Goal: Task Accomplishment & Management: Manage account settings

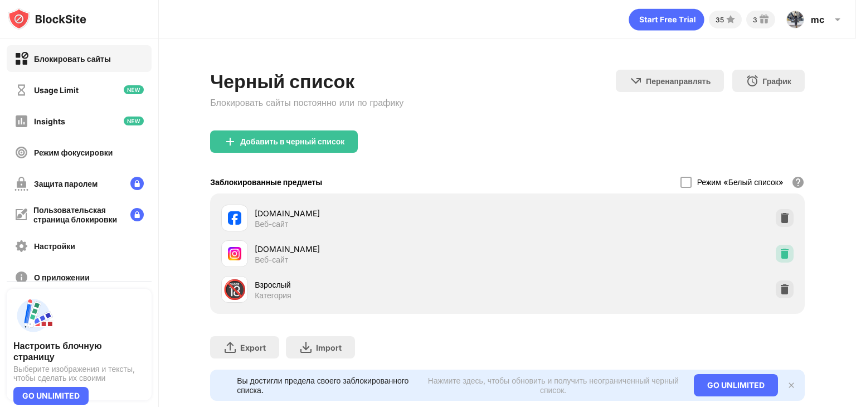
click at [779, 248] on img at bounding box center [784, 253] width 11 height 11
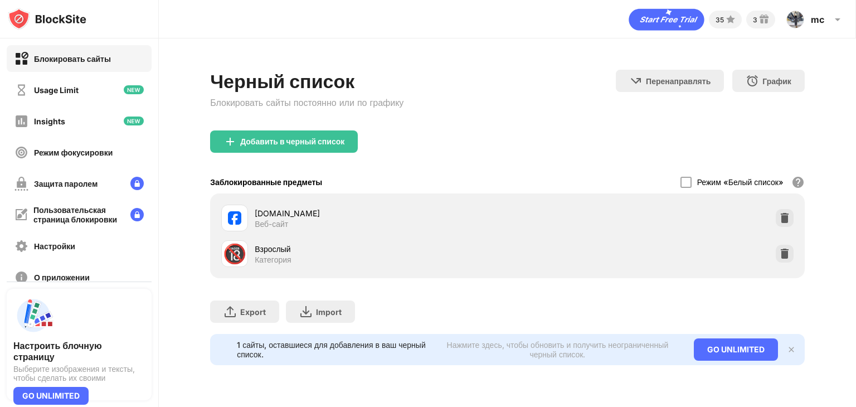
click at [485, 191] on div "Заблокированные предметы Режим «Белый список» Заблокируйте все веб-сайты, кроме…" at bounding box center [507, 181] width 594 height 23
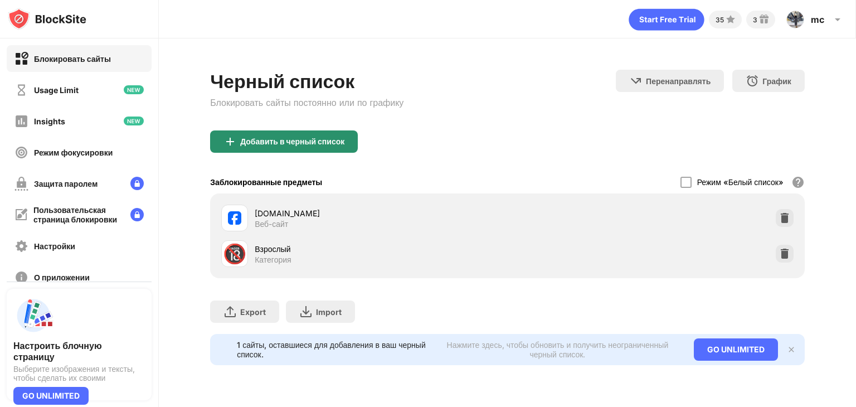
click at [319, 139] on div "Добавить в черный список" at bounding box center [292, 141] width 104 height 9
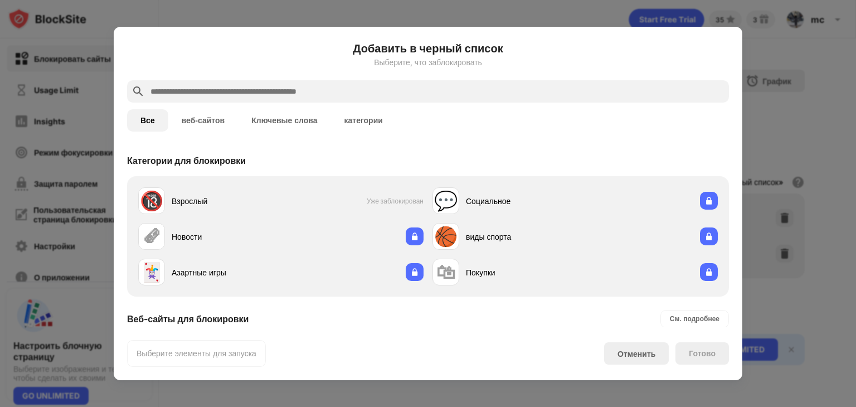
click at [379, 91] on input "text" at bounding box center [436, 91] width 575 height 13
click at [234, 90] on input "text" at bounding box center [436, 91] width 575 height 13
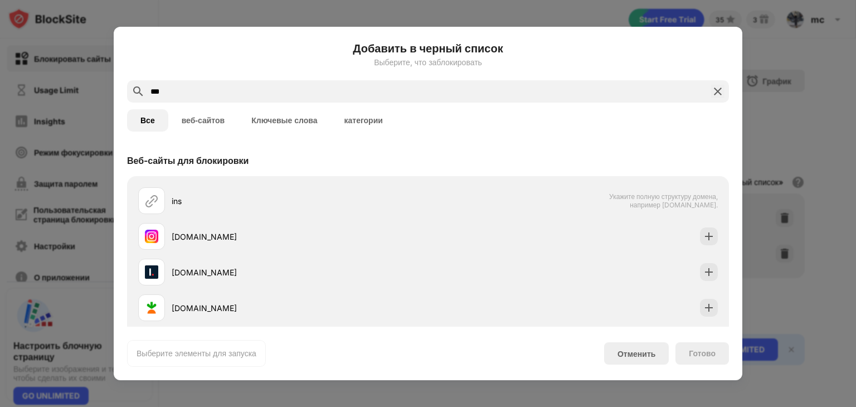
type input "***"
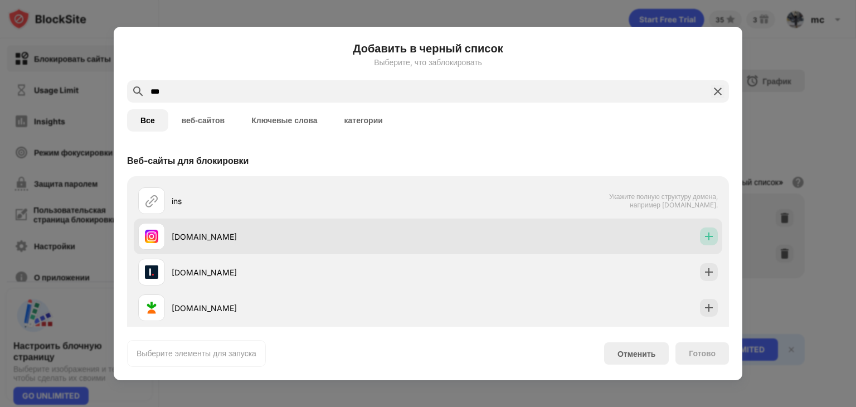
click at [703, 233] on img at bounding box center [708, 236] width 11 height 11
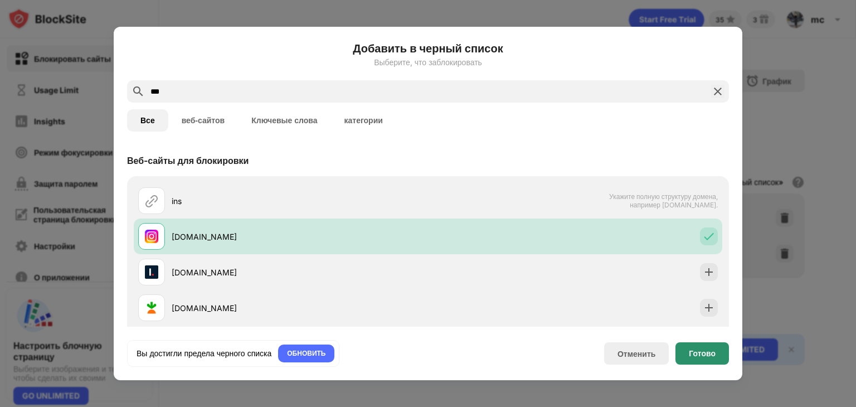
click at [693, 355] on div "Готово" at bounding box center [702, 353] width 27 height 9
